Goal: Task Accomplishment & Management: Use online tool/utility

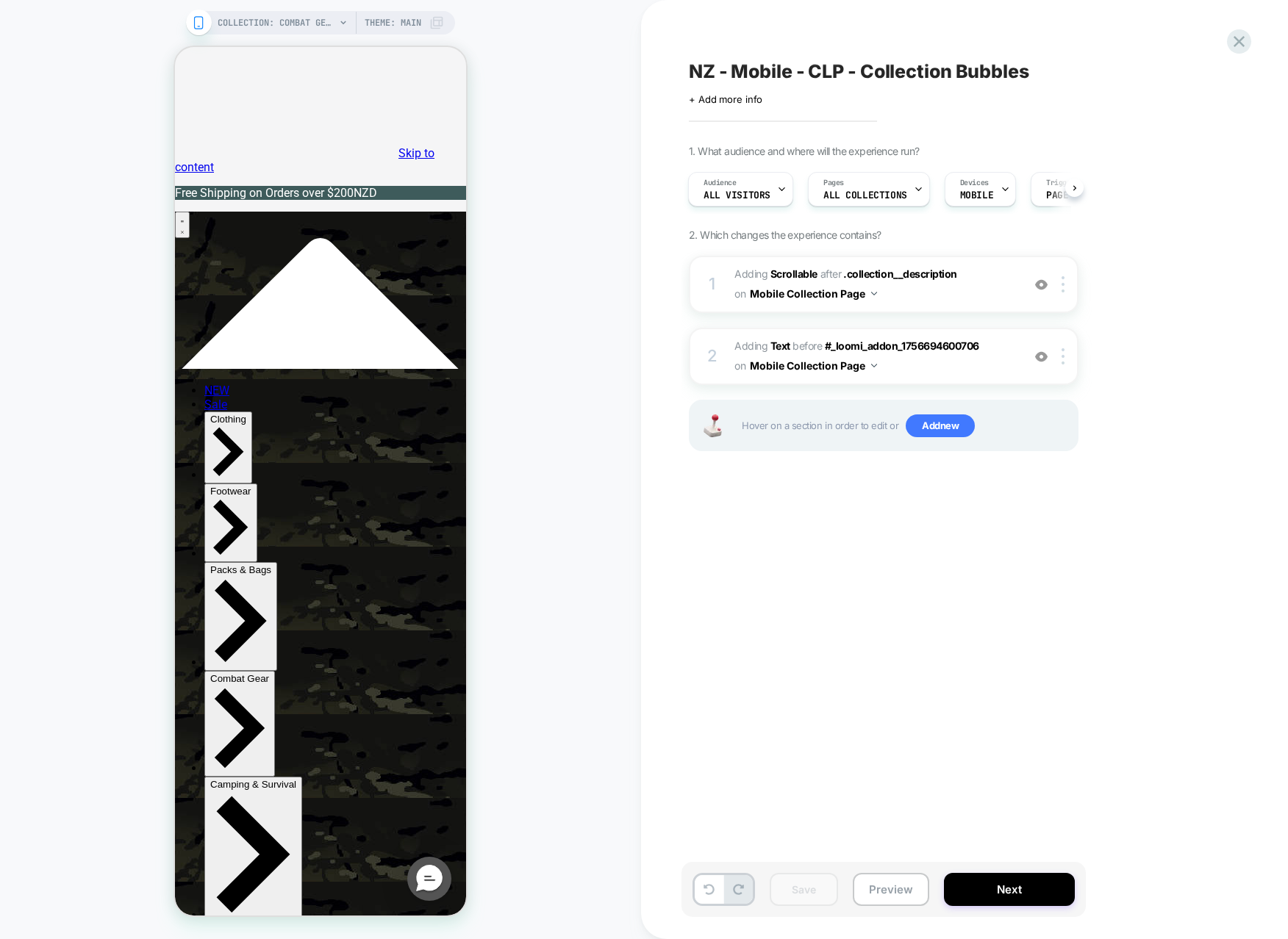
drag, startPoint x: 922, startPoint y: 553, endPoint x: 762, endPoint y: 617, distance: 172.3
click at [925, 559] on div "NZ - Mobile - CLP - Collection Bubbles Click to edit experience details + Add m…" at bounding box center [957, 469] width 551 height 909
click at [1066, 288] on div at bounding box center [1066, 284] width 24 height 16
click at [1065, 289] on img at bounding box center [1063, 284] width 3 height 16
click at [1066, 289] on div at bounding box center [1066, 284] width 24 height 16
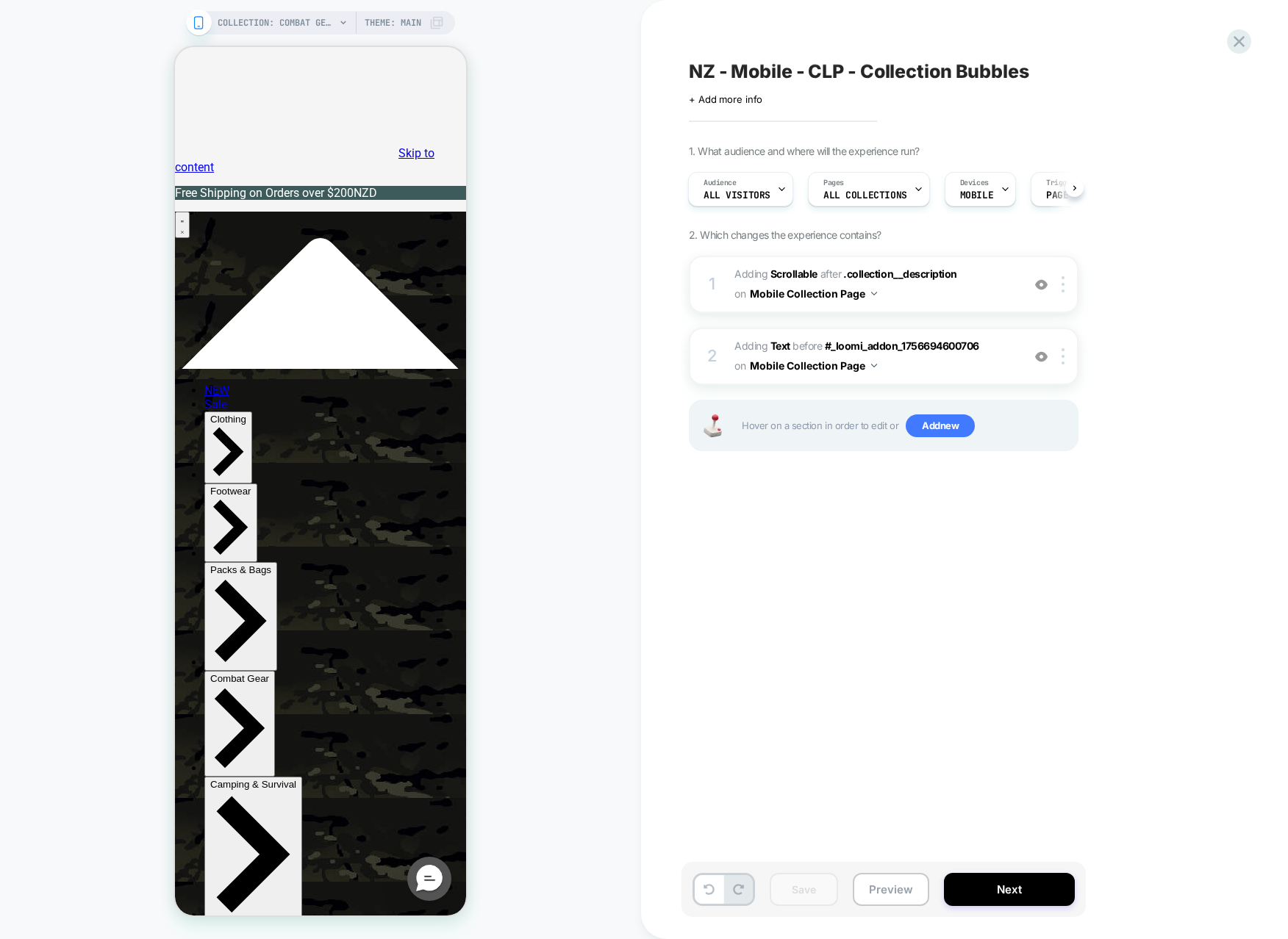
drag, startPoint x: 1152, startPoint y: 242, endPoint x: 1201, endPoint y: 114, distance: 137.1
click at [1152, 241] on div "1. What audience and where will the experience run? Audience All Visitors Pages…" at bounding box center [957, 316] width 537 height 343
click at [896, 897] on button "Preview" at bounding box center [891, 889] width 77 height 33
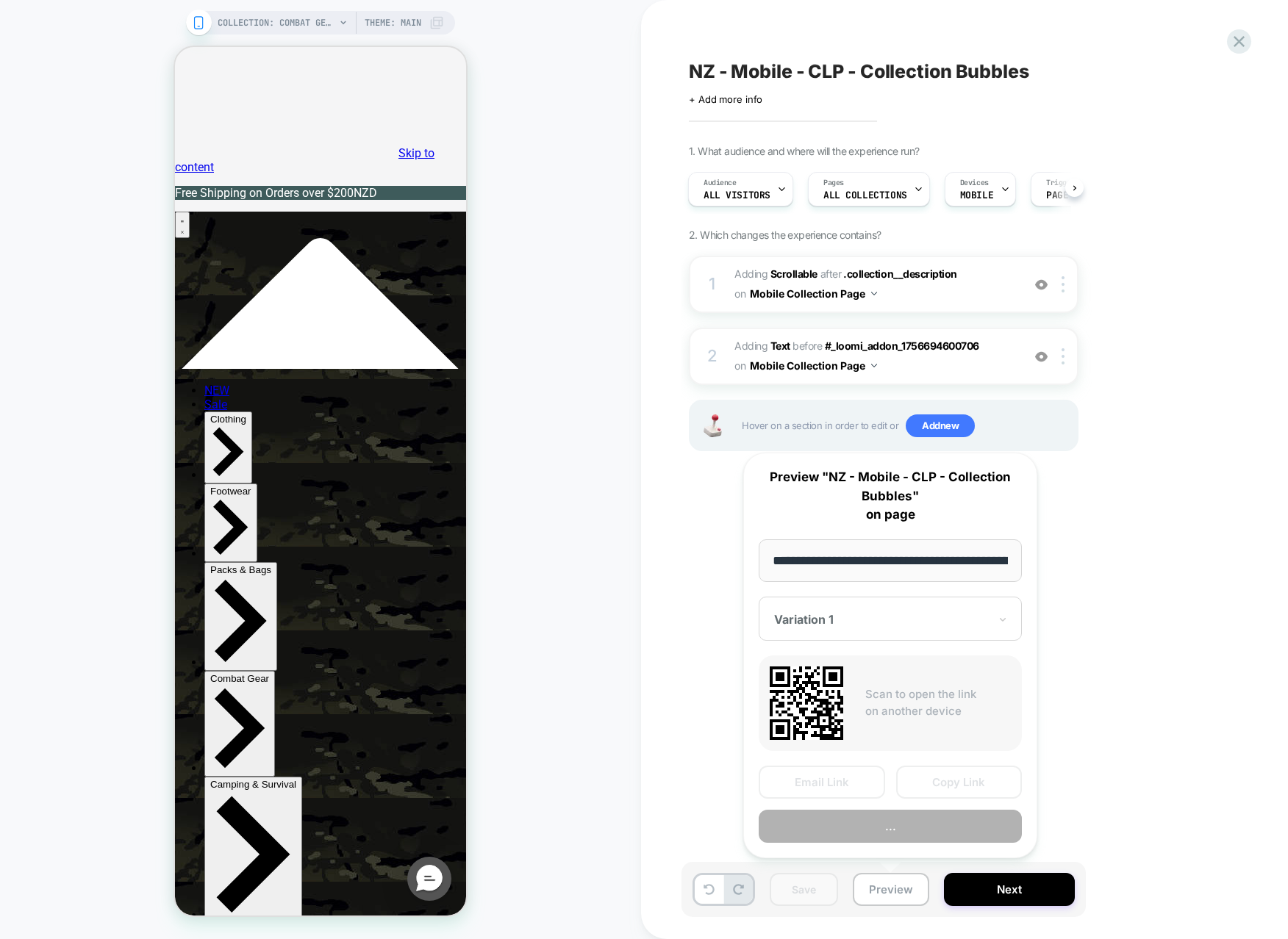
scroll to position [0, 240]
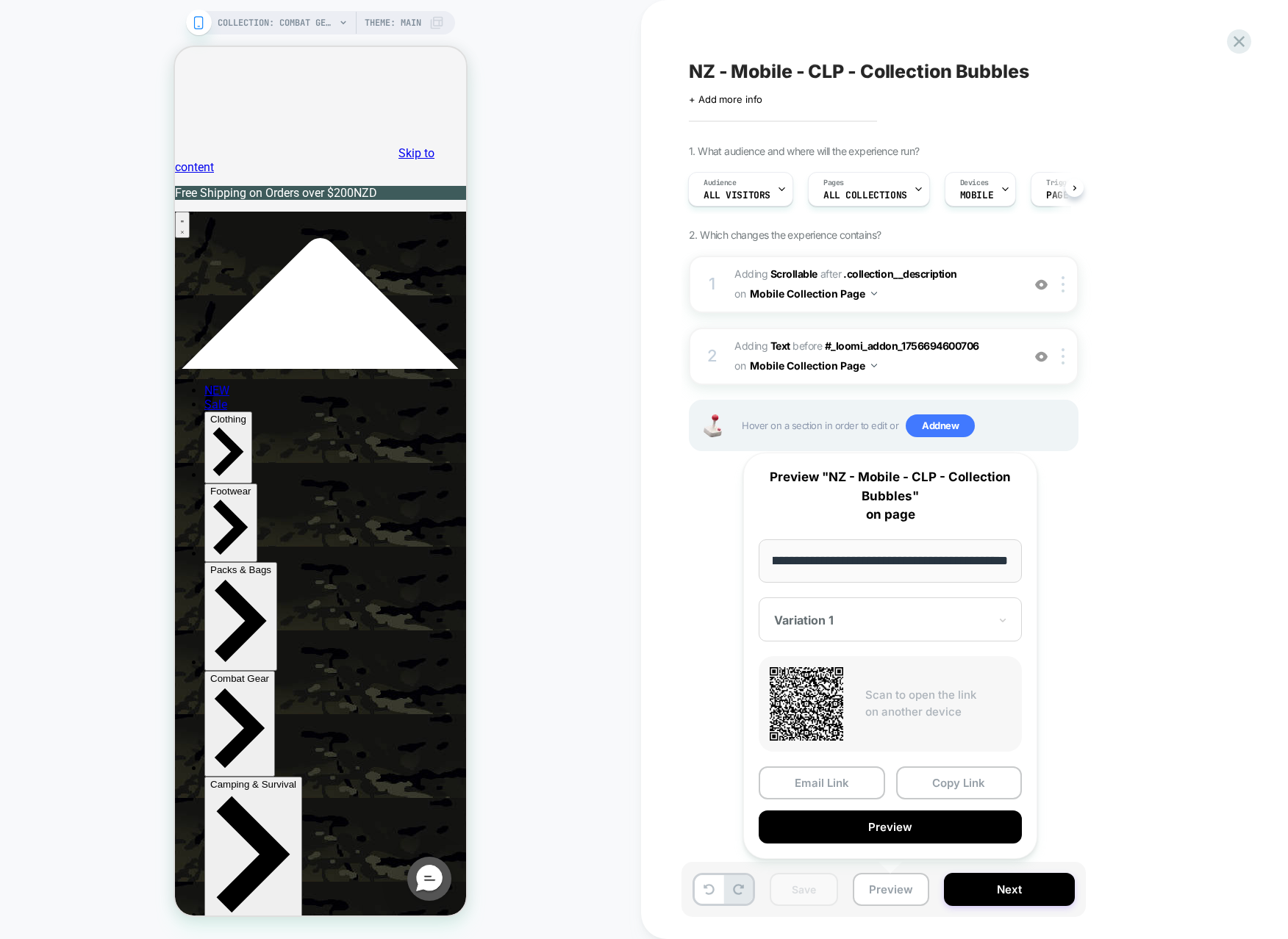
click at [896, 627] on div at bounding box center [881, 620] width 214 height 14
click at [891, 838] on button "Preview" at bounding box center [890, 826] width 263 height 33
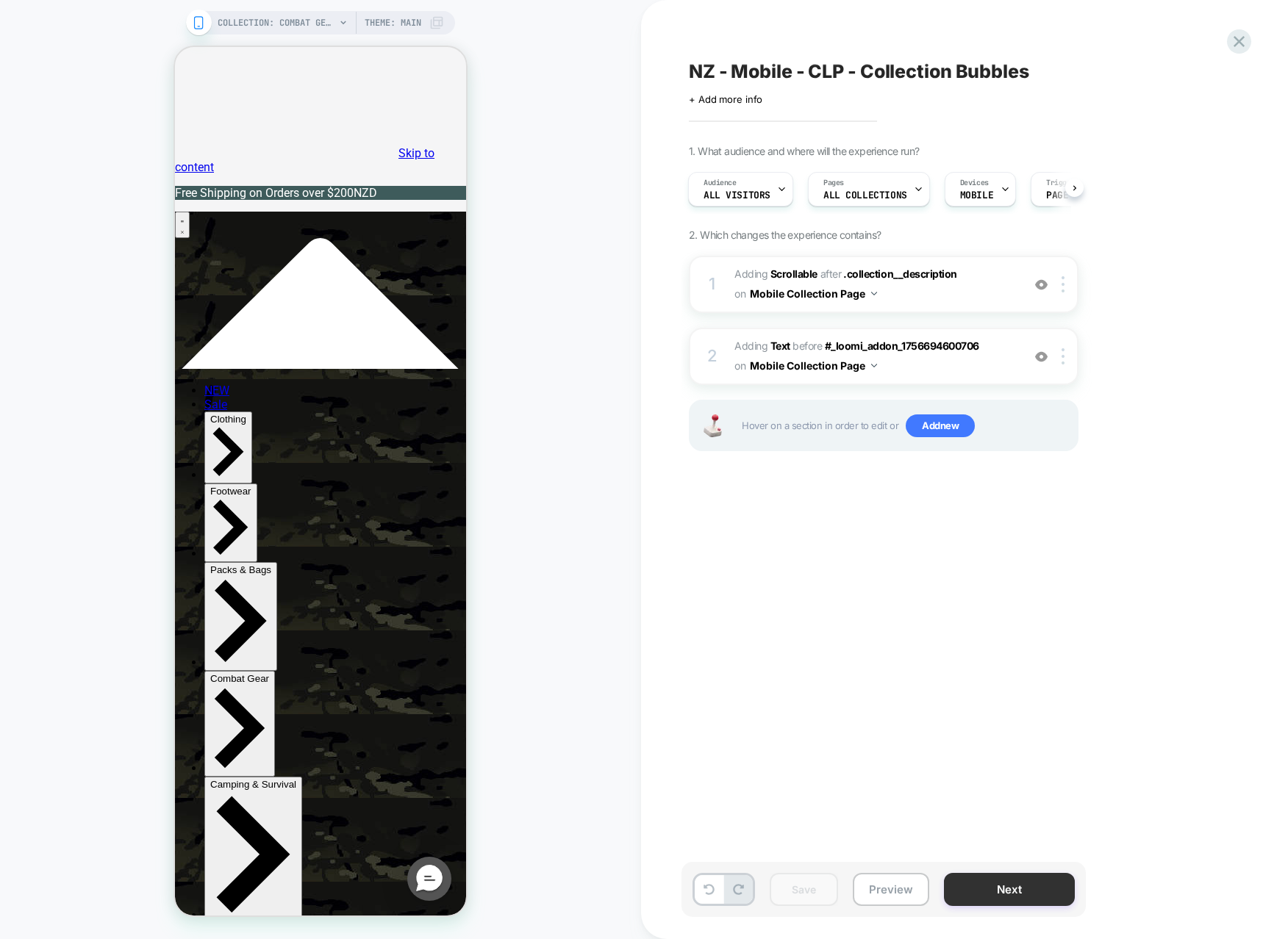
click at [978, 886] on button "Next" at bounding box center [1009, 889] width 131 height 33
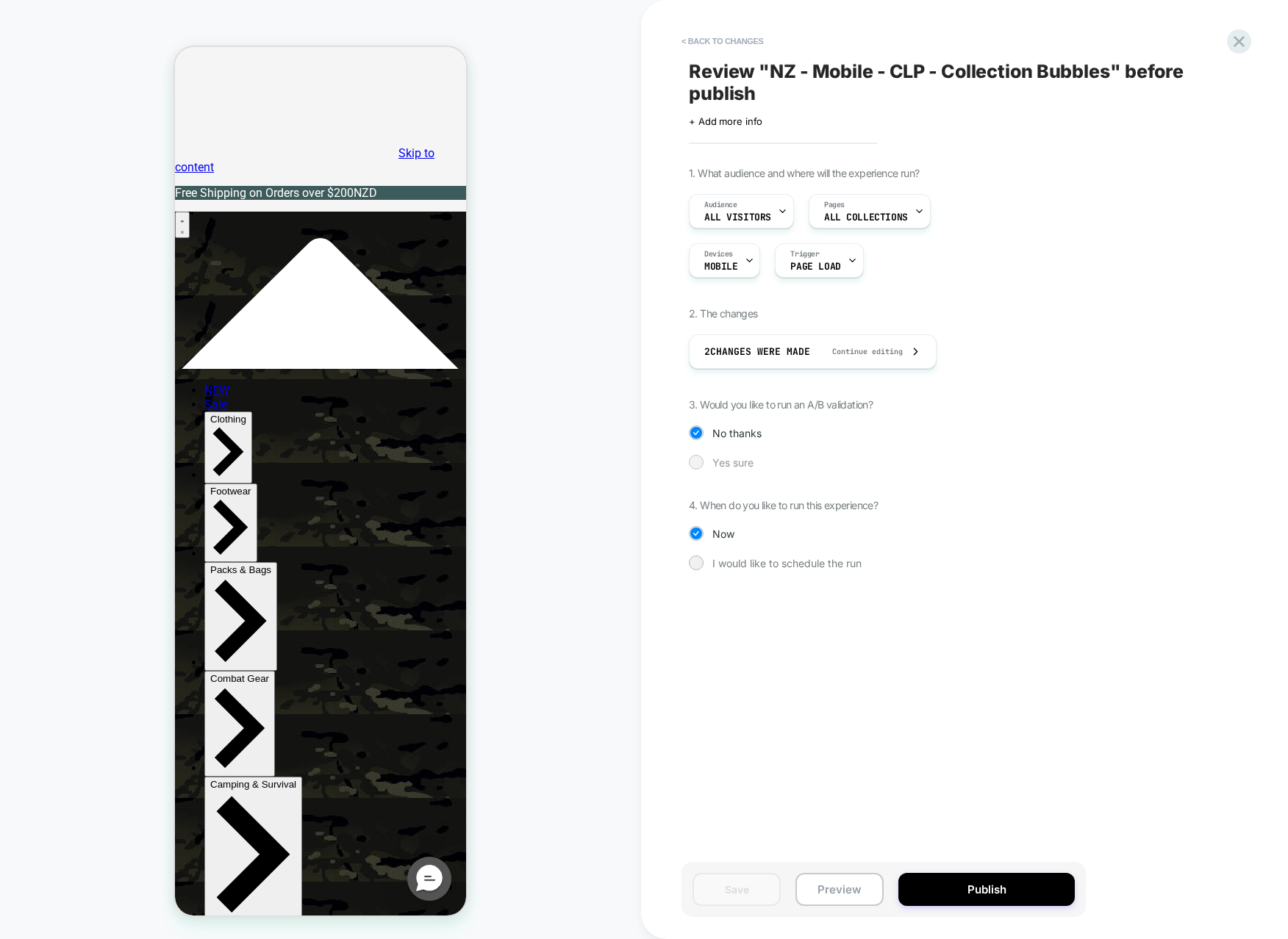
click at [717, 462] on span "Yes sure" at bounding box center [733, 463] width 41 height 13
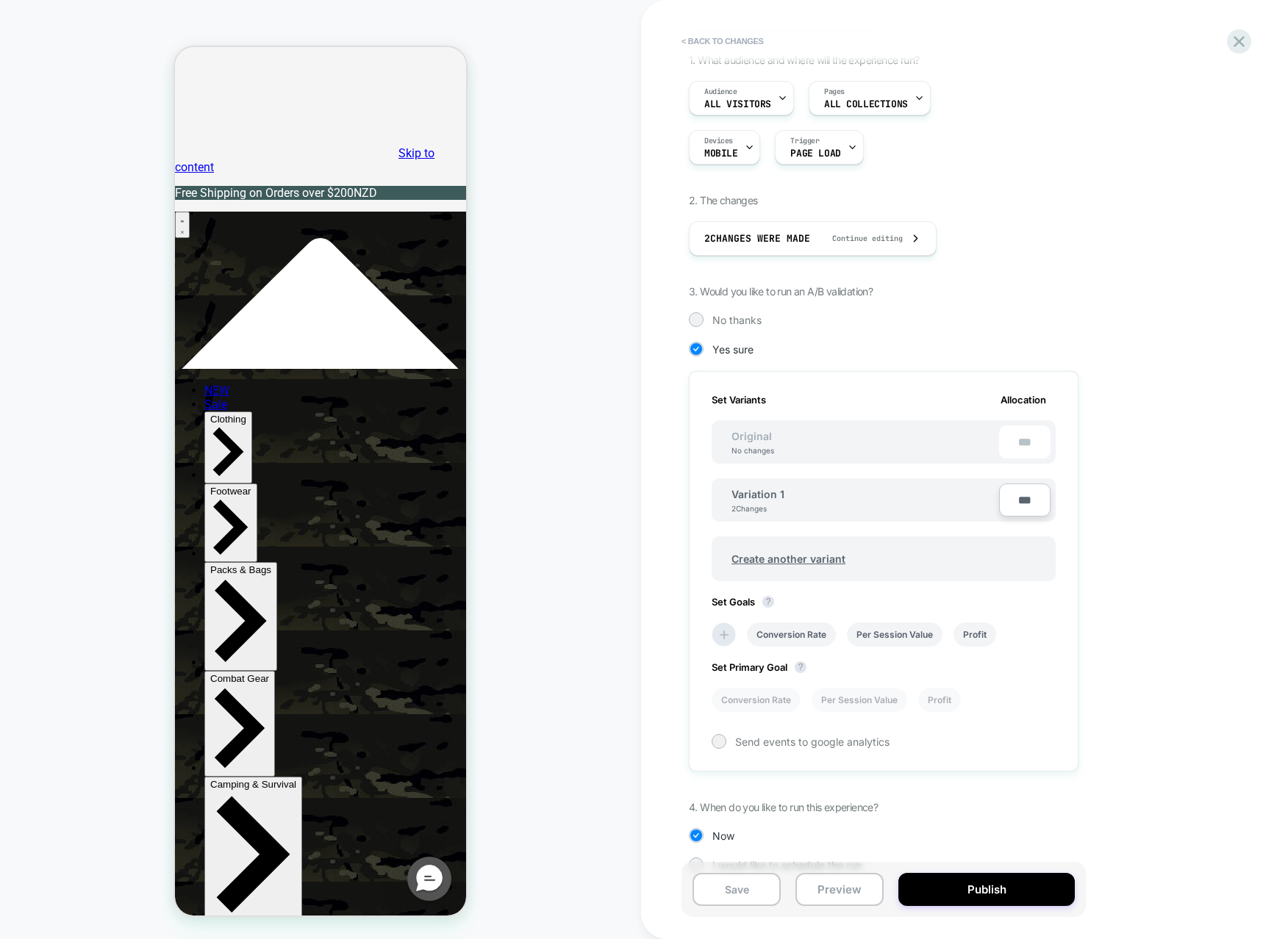
scroll to position [142, 0]
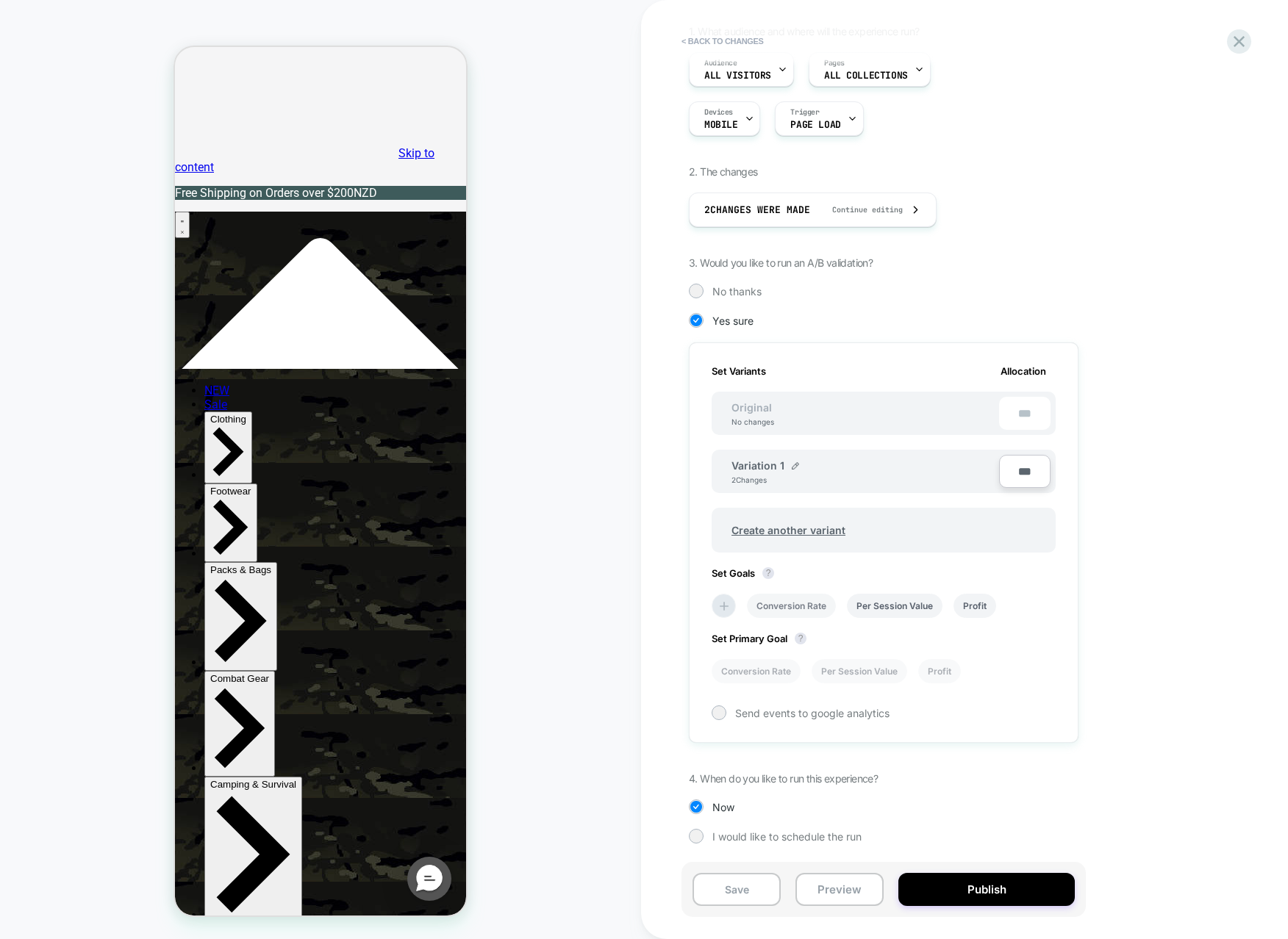
click at [781, 601] on li "Conversion Rate" at bounding box center [791, 606] width 89 height 24
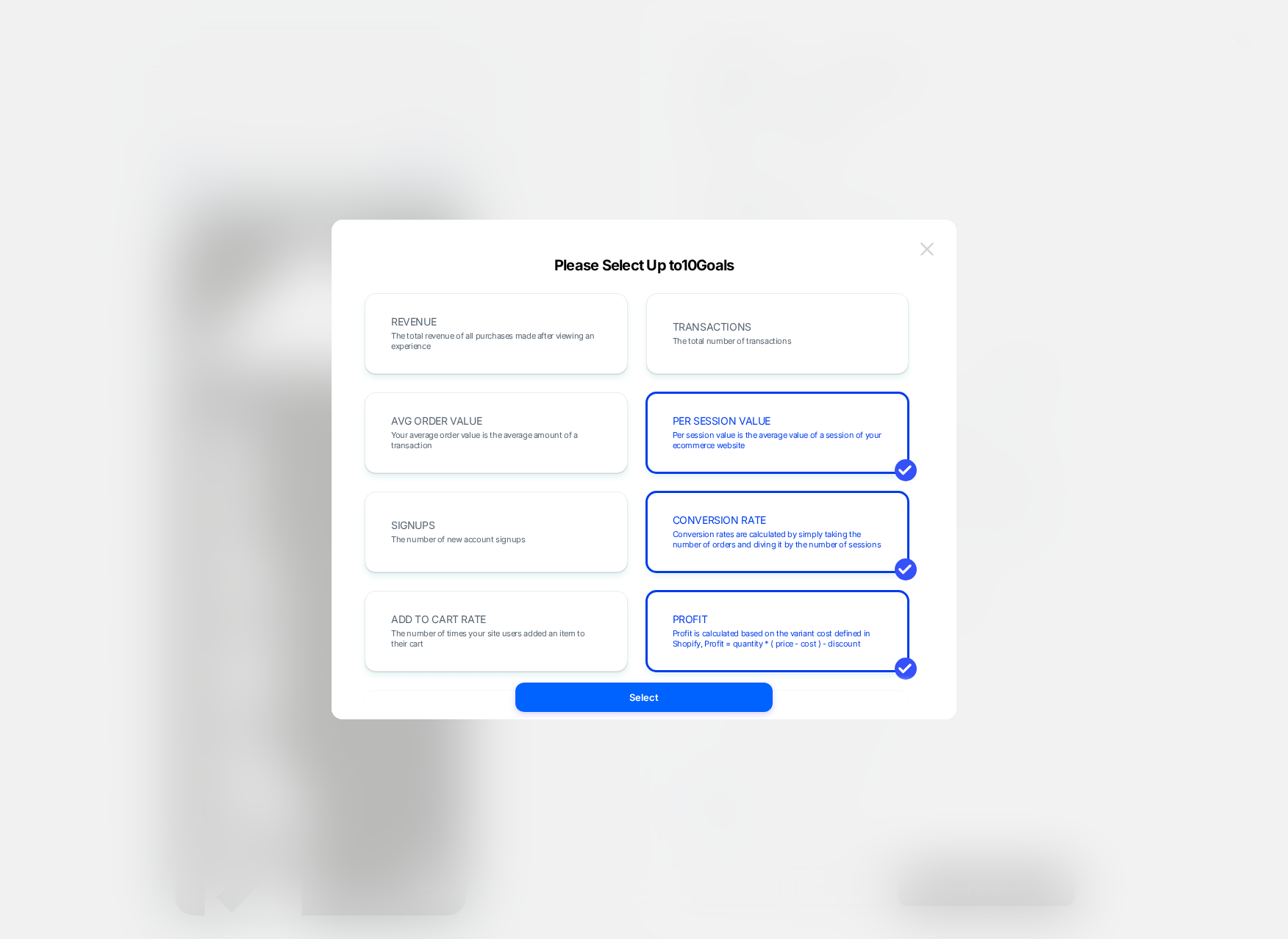
click at [930, 250] on img at bounding box center [927, 248] width 14 height 13
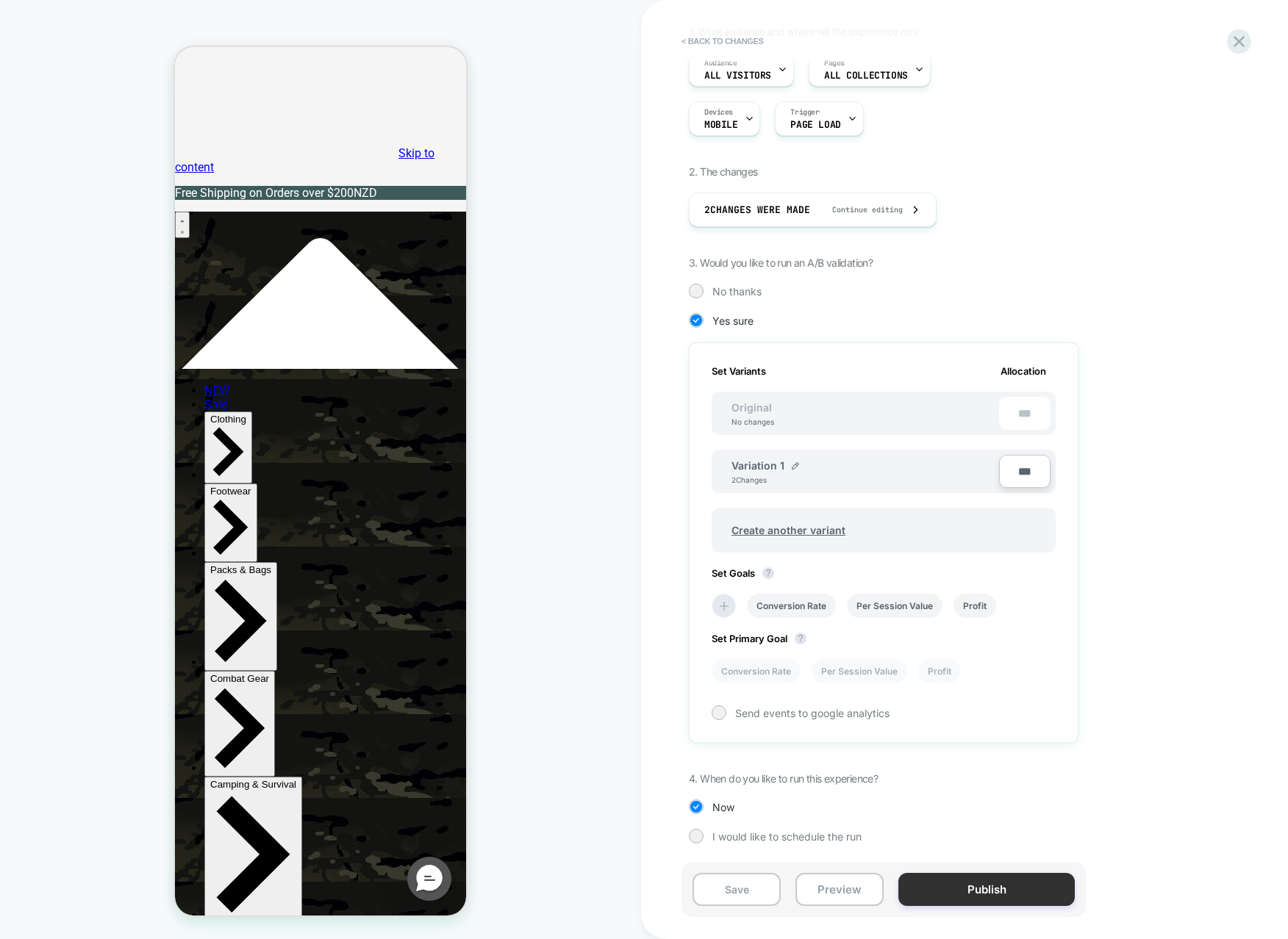
click at [977, 894] on button "Publish" at bounding box center [986, 889] width 177 height 33
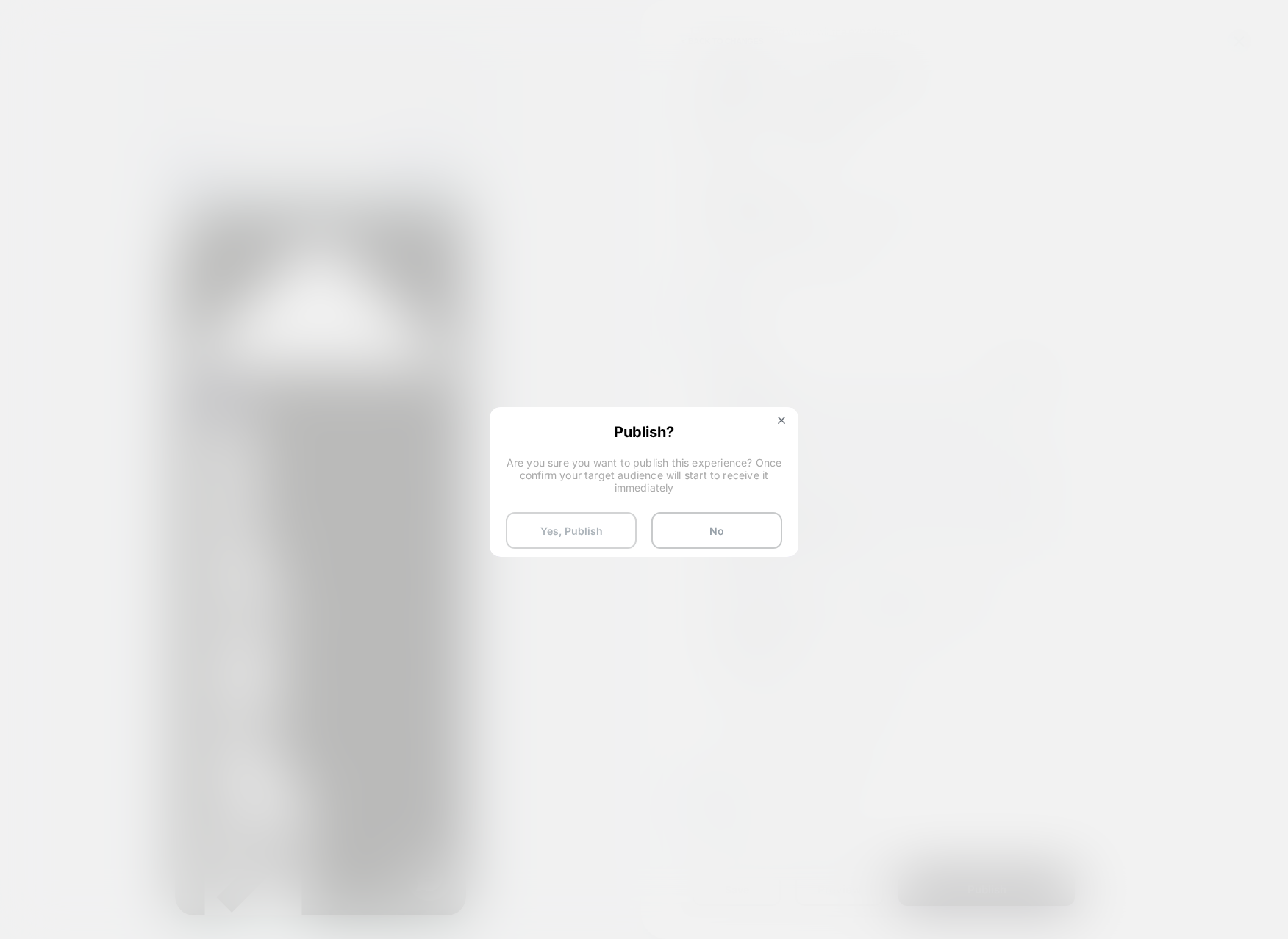
click at [602, 530] on button "Yes, Publish" at bounding box center [571, 530] width 131 height 37
